Goal: Information Seeking & Learning: Learn about a topic

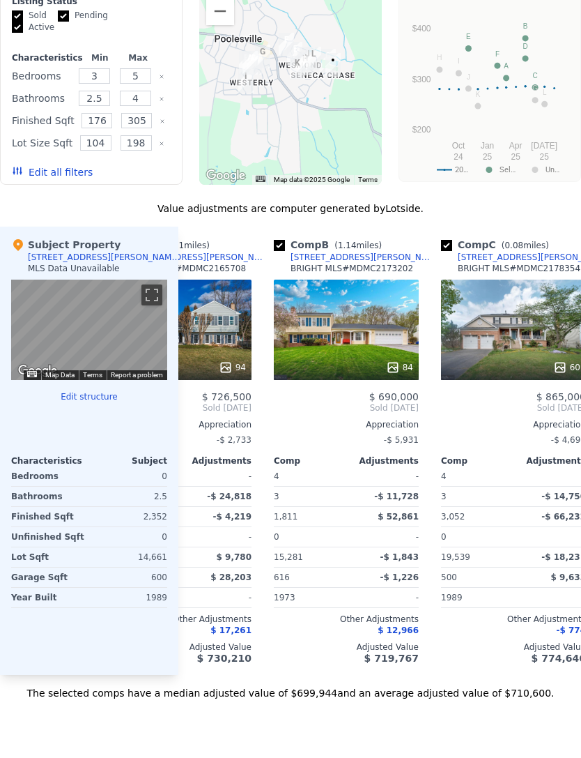
scroll to position [0, 89]
click at [372, 314] on div "84" at bounding box center [345, 329] width 145 height 100
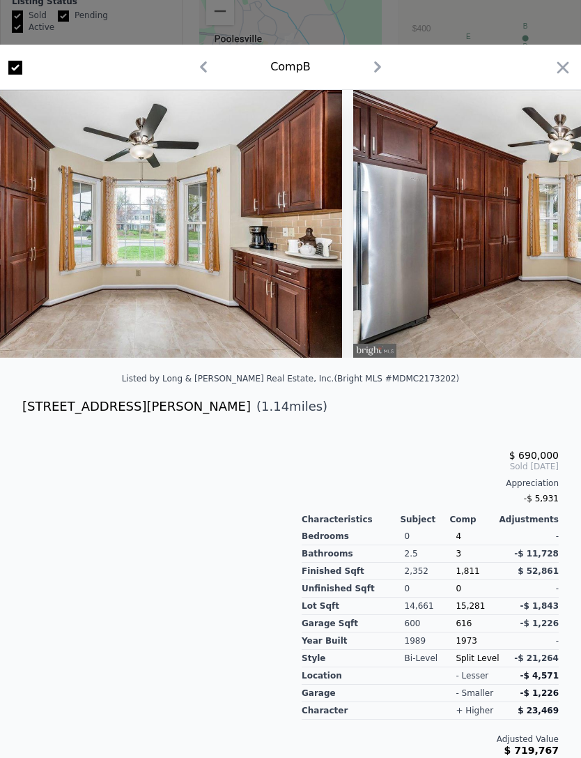
scroll to position [0, 4610]
click at [565, 65] on icon "button" at bounding box center [563, 68] width 20 height 20
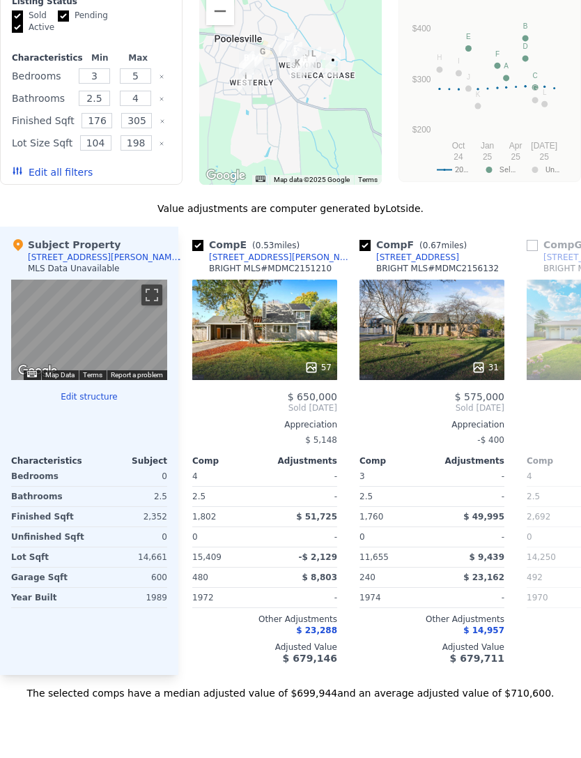
scroll to position [0, 671]
click at [296, 330] on div "57" at bounding box center [265, 329] width 145 height 100
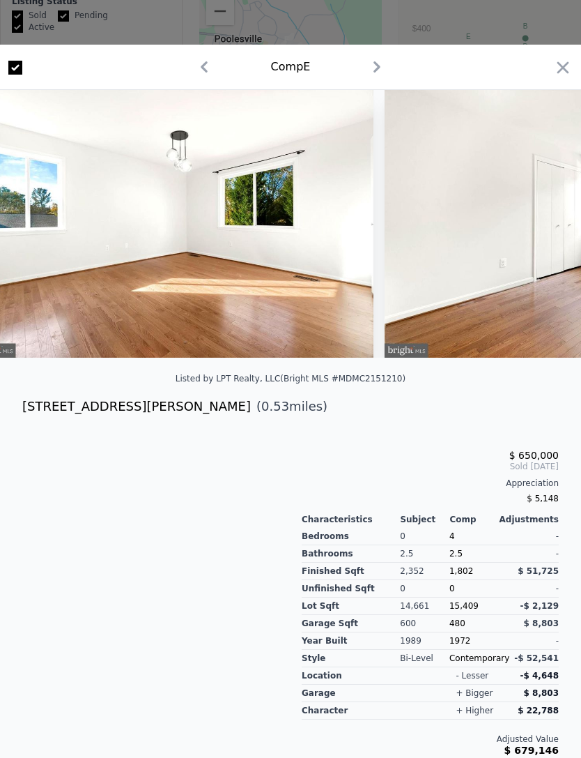
scroll to position [0, 15823]
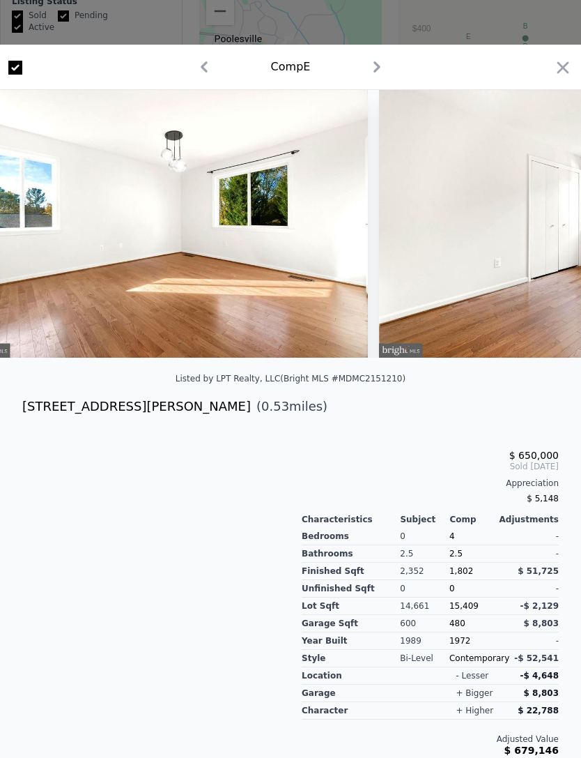
click at [562, 68] on icon "button" at bounding box center [563, 68] width 20 height 20
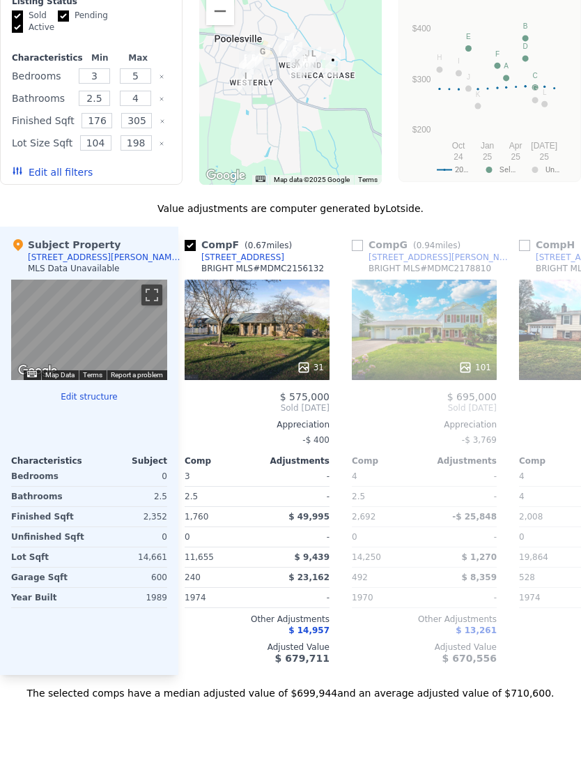
scroll to position [0, 845]
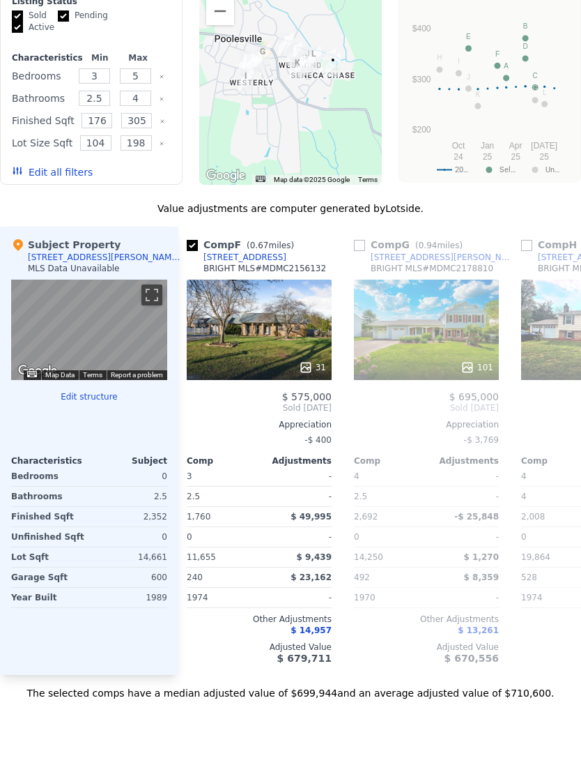
click at [299, 316] on div "31" at bounding box center [259, 329] width 145 height 100
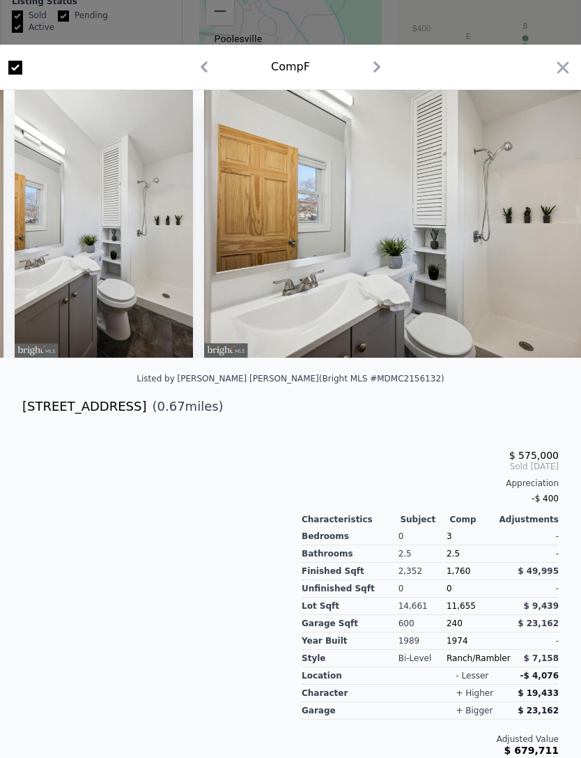
scroll to position [0, 7188]
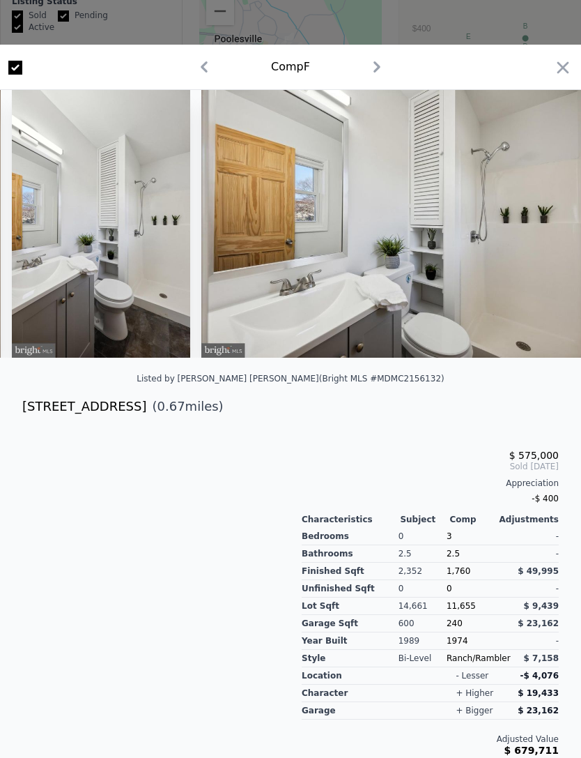
click at [560, 64] on icon "button" at bounding box center [564, 67] width 12 height 12
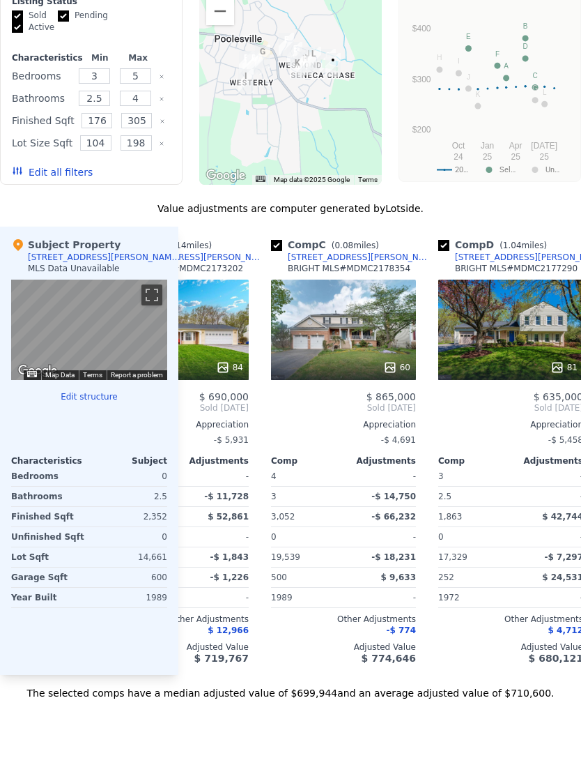
scroll to position [0, 237]
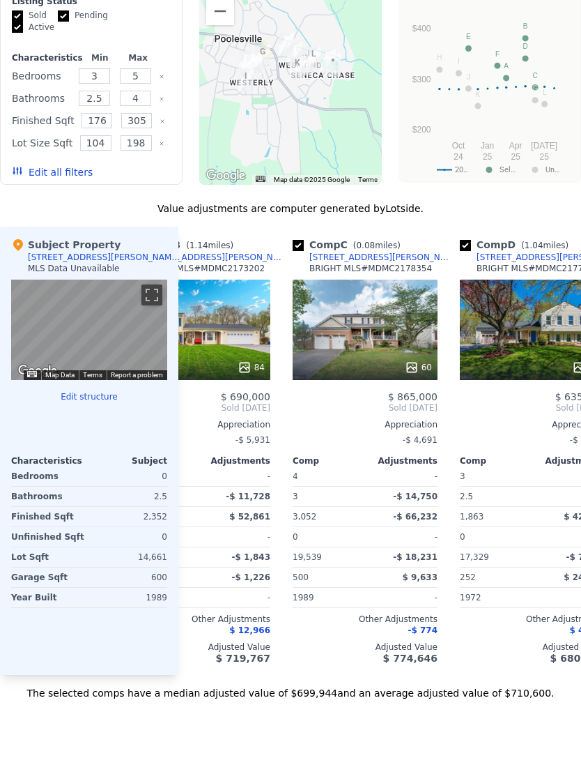
click at [378, 324] on div "60" at bounding box center [365, 329] width 145 height 100
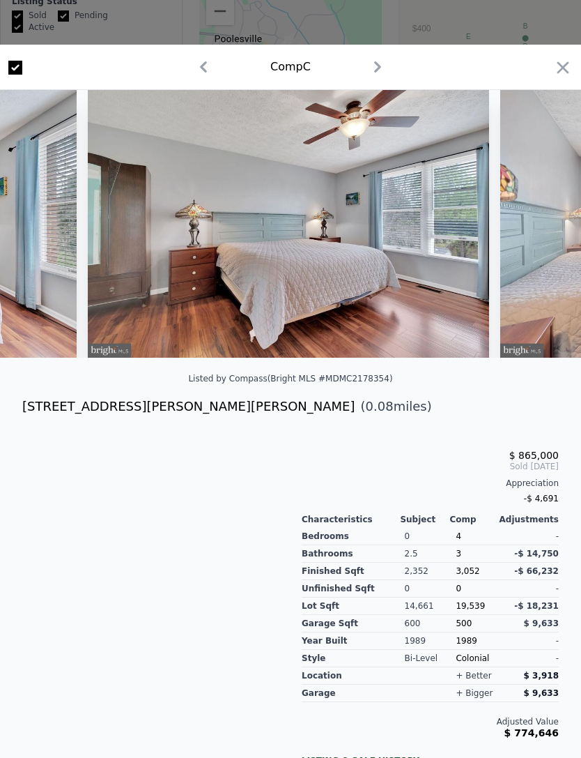
scroll to position [0, 11468]
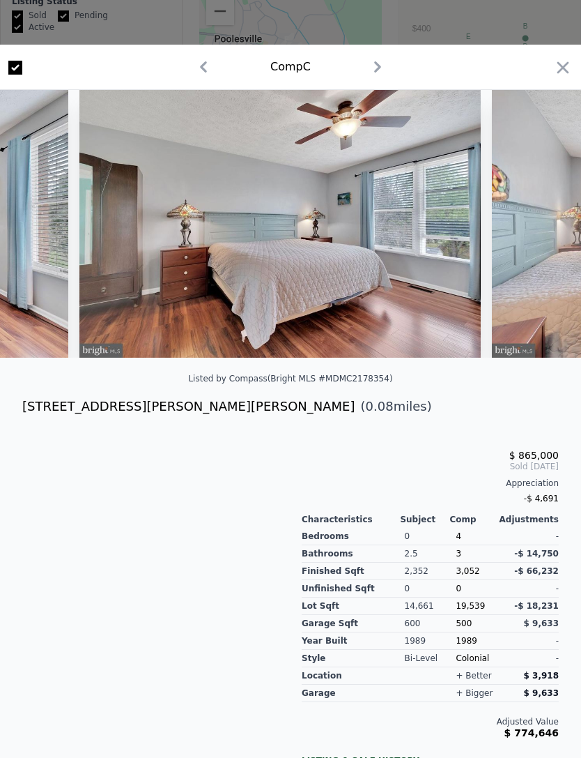
click at [561, 70] on icon "button" at bounding box center [564, 67] width 12 height 12
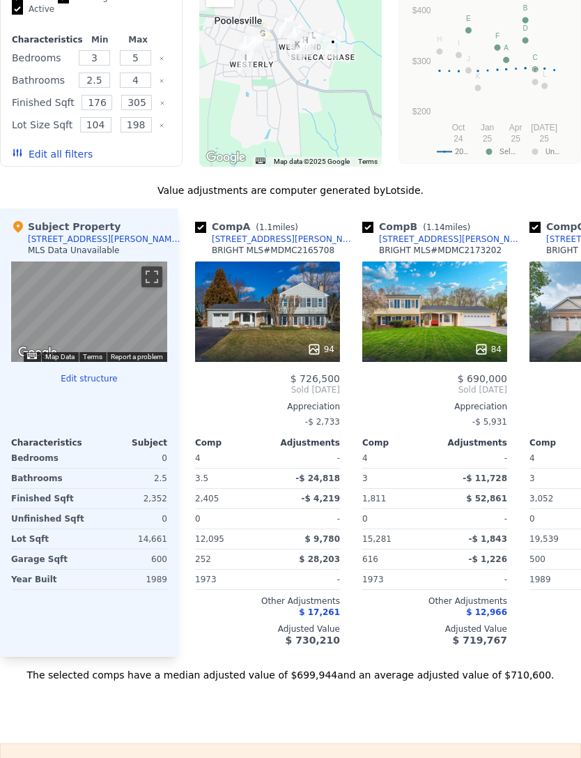
click at [149, 276] on button "Toggle fullscreen view" at bounding box center [151, 276] width 21 height 21
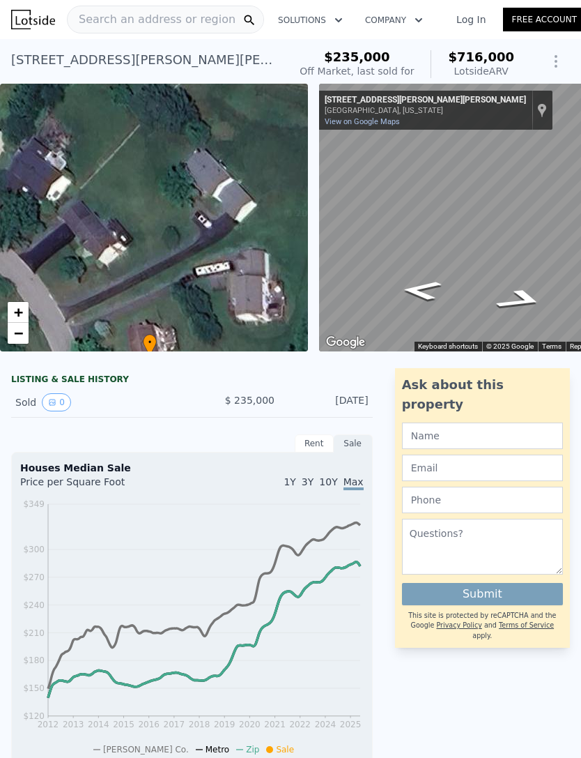
click at [205, 13] on span "Search an address or region" at bounding box center [152, 19] width 168 height 17
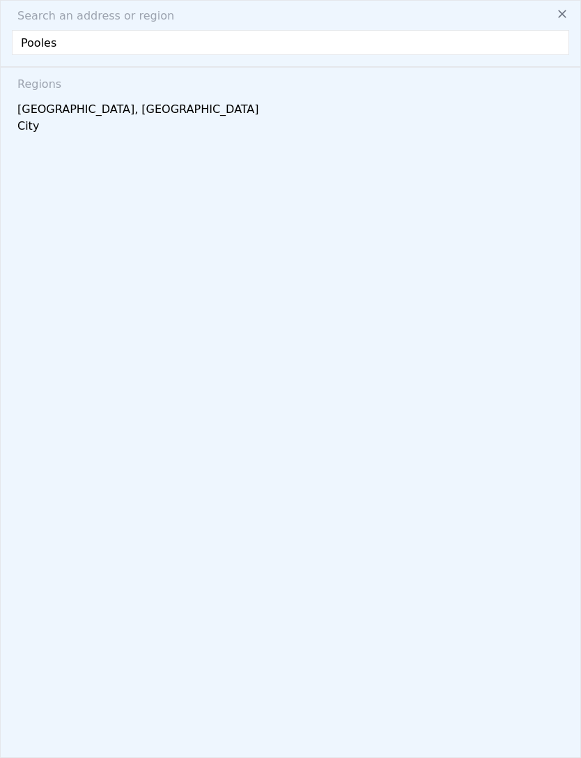
type input "Pooles"
click at [351, 14] on div "Search an address or region" at bounding box center [290, 16] width 569 height 17
click at [563, 17] on icon at bounding box center [562, 14] width 14 height 14
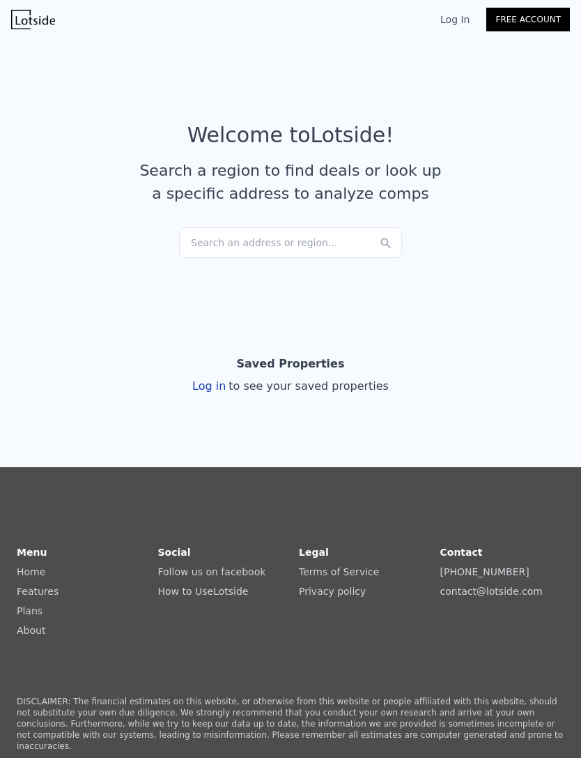
click at [323, 242] on div "Search an address or region..." at bounding box center [290, 242] width 223 height 31
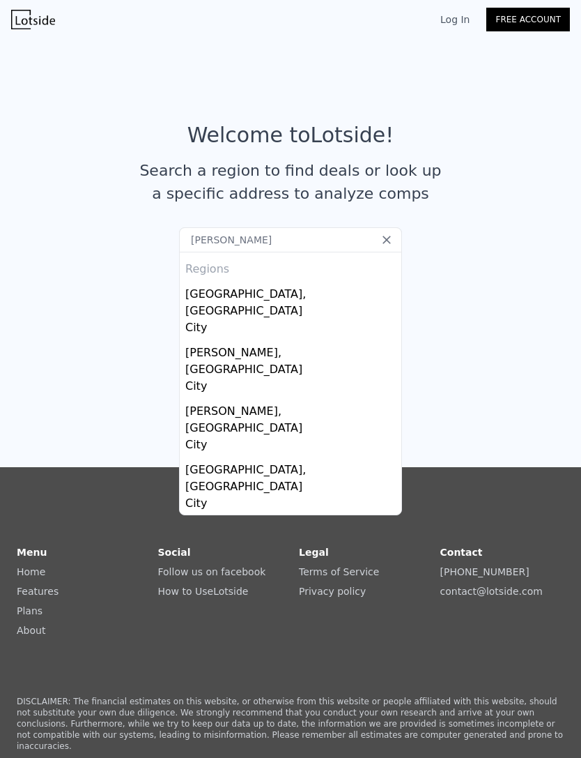
type input "Pooles"
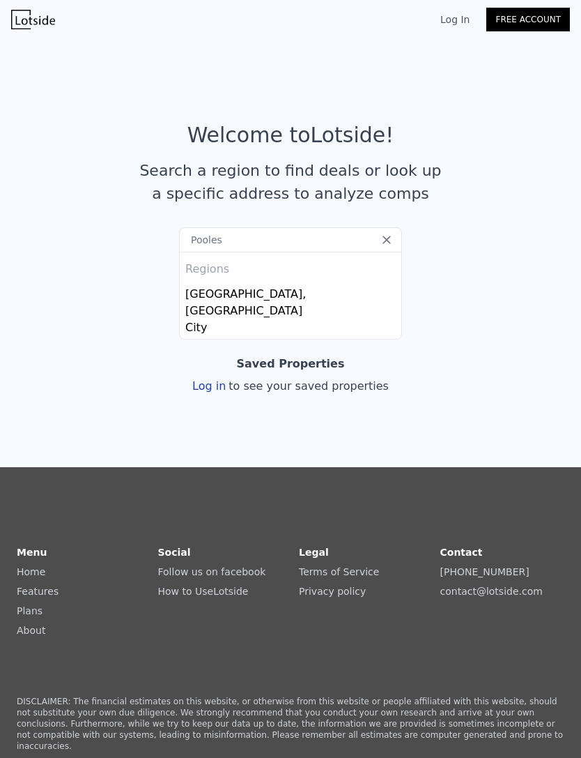
click at [295, 296] on div "[GEOGRAPHIC_DATA], [GEOGRAPHIC_DATA]" at bounding box center [293, 299] width 216 height 39
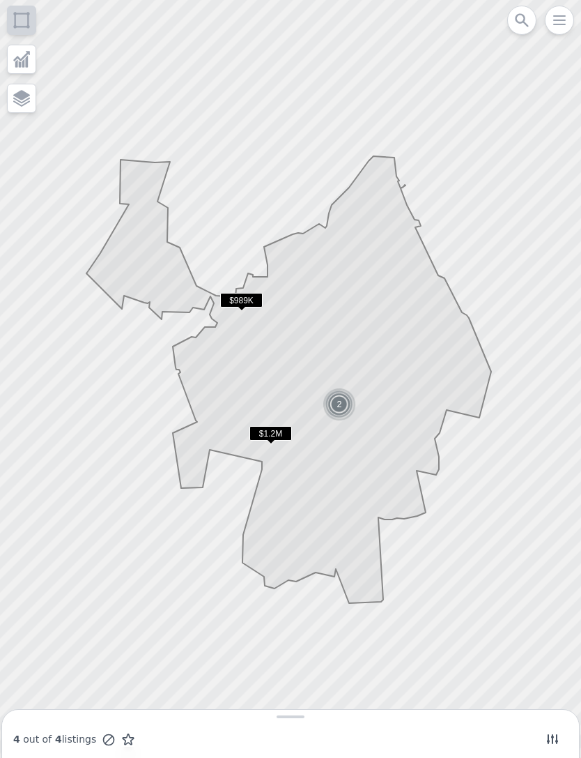
click at [250, 300] on span "$989K" at bounding box center [241, 300] width 43 height 15
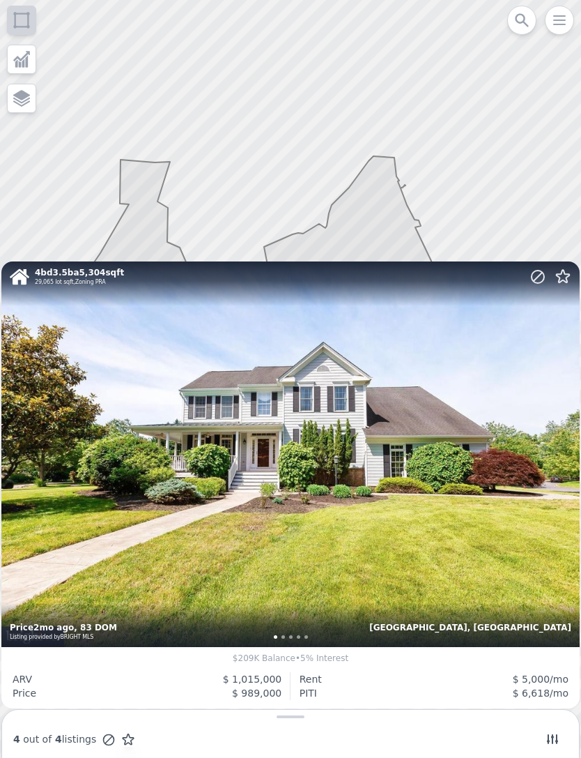
click at [464, 190] on div at bounding box center [291, 378] width 698 height 909
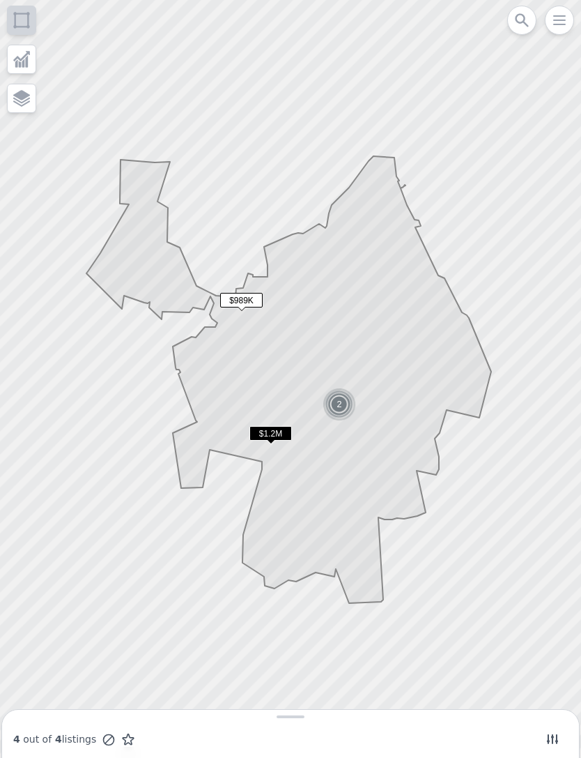
click at [555, 33] on div "Open main menu" at bounding box center [559, 20] width 29 height 29
click at [558, 23] on icon "button" at bounding box center [559, 20] width 17 height 17
click at [560, 20] on icon "button" at bounding box center [559, 20] width 11 height 8
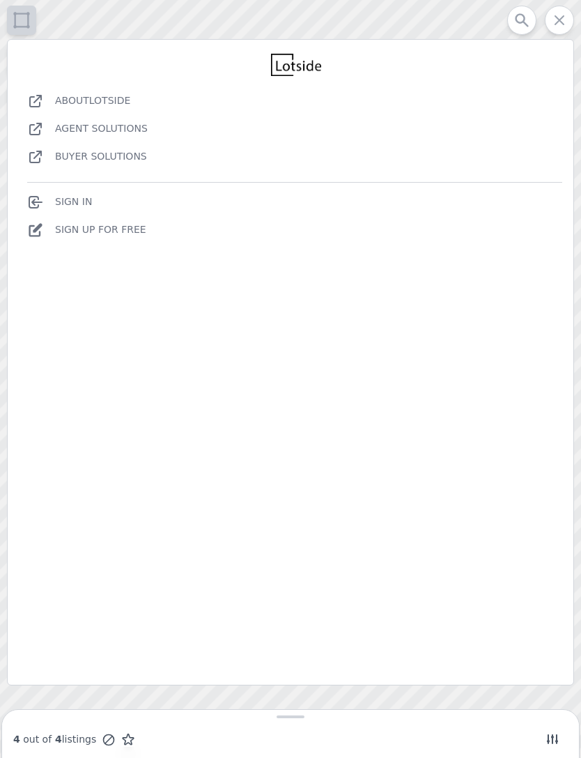
click at [566, 17] on icon "button" at bounding box center [559, 20] width 17 height 17
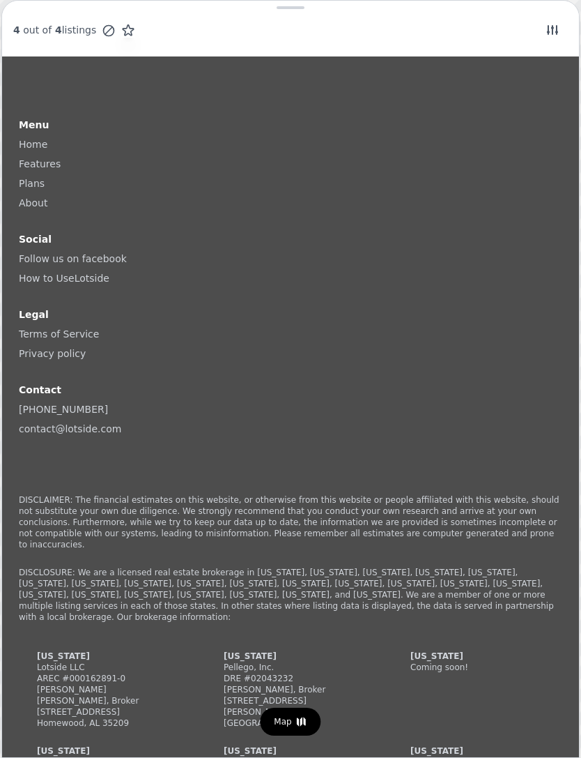
scroll to position [2939, 0]
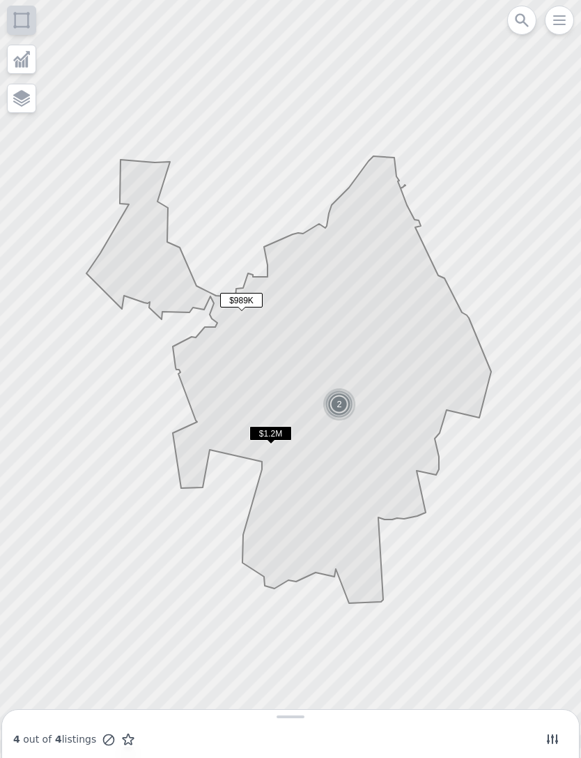
click at [518, 26] on icon at bounding box center [522, 20] width 17 height 17
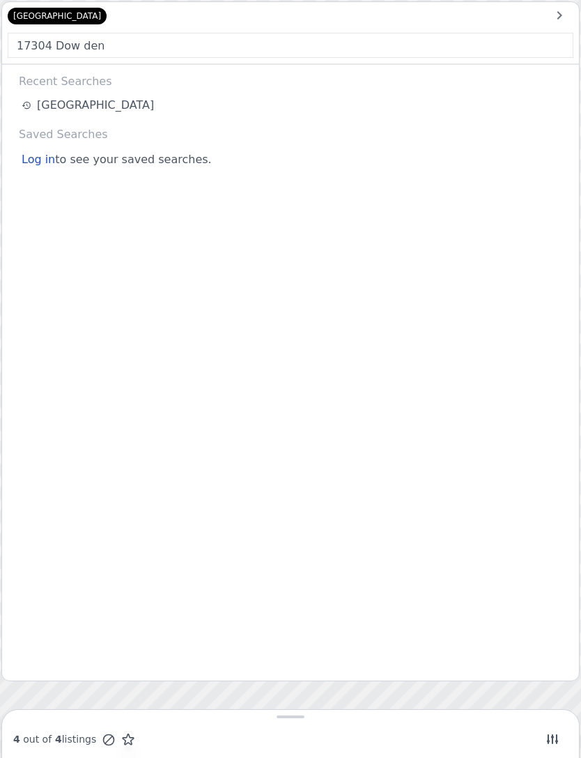
type input "17304 Dow den"
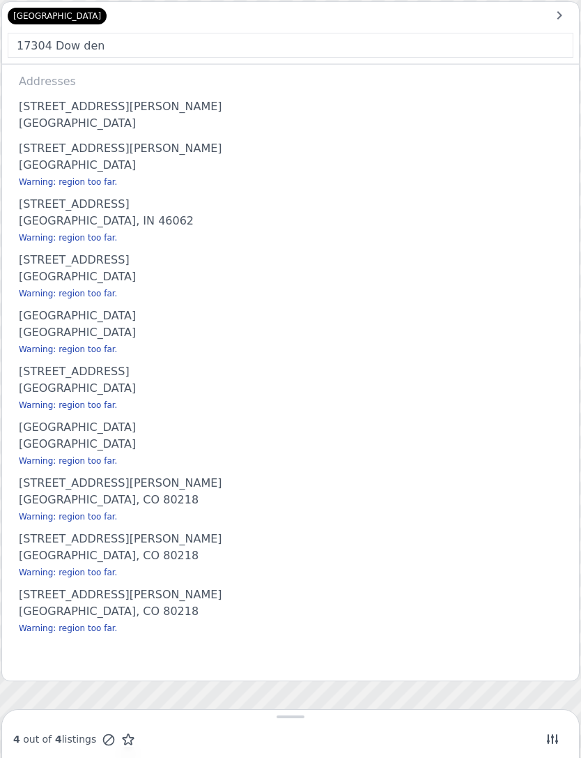
click at [98, 116] on div "Poolesville, MD 20837" at bounding box center [293, 125] width 549 height 20
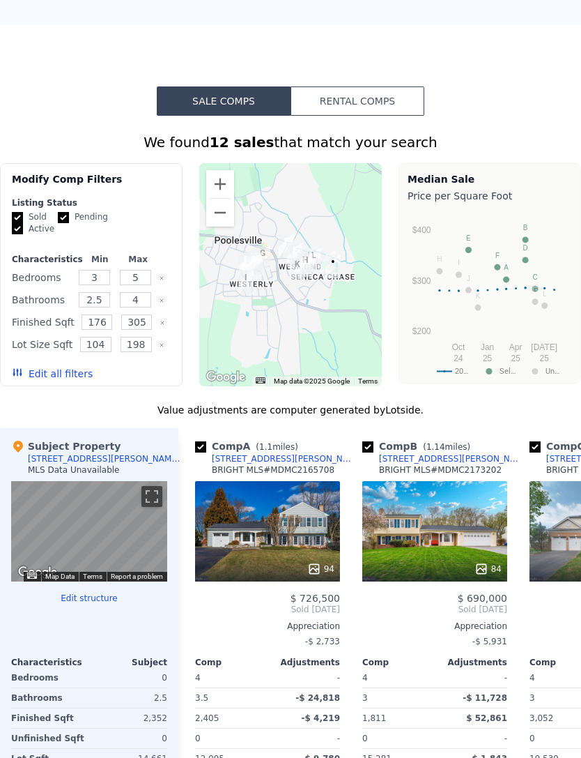
scroll to position [1080, 0]
